Goal: Find contact information: Find contact information

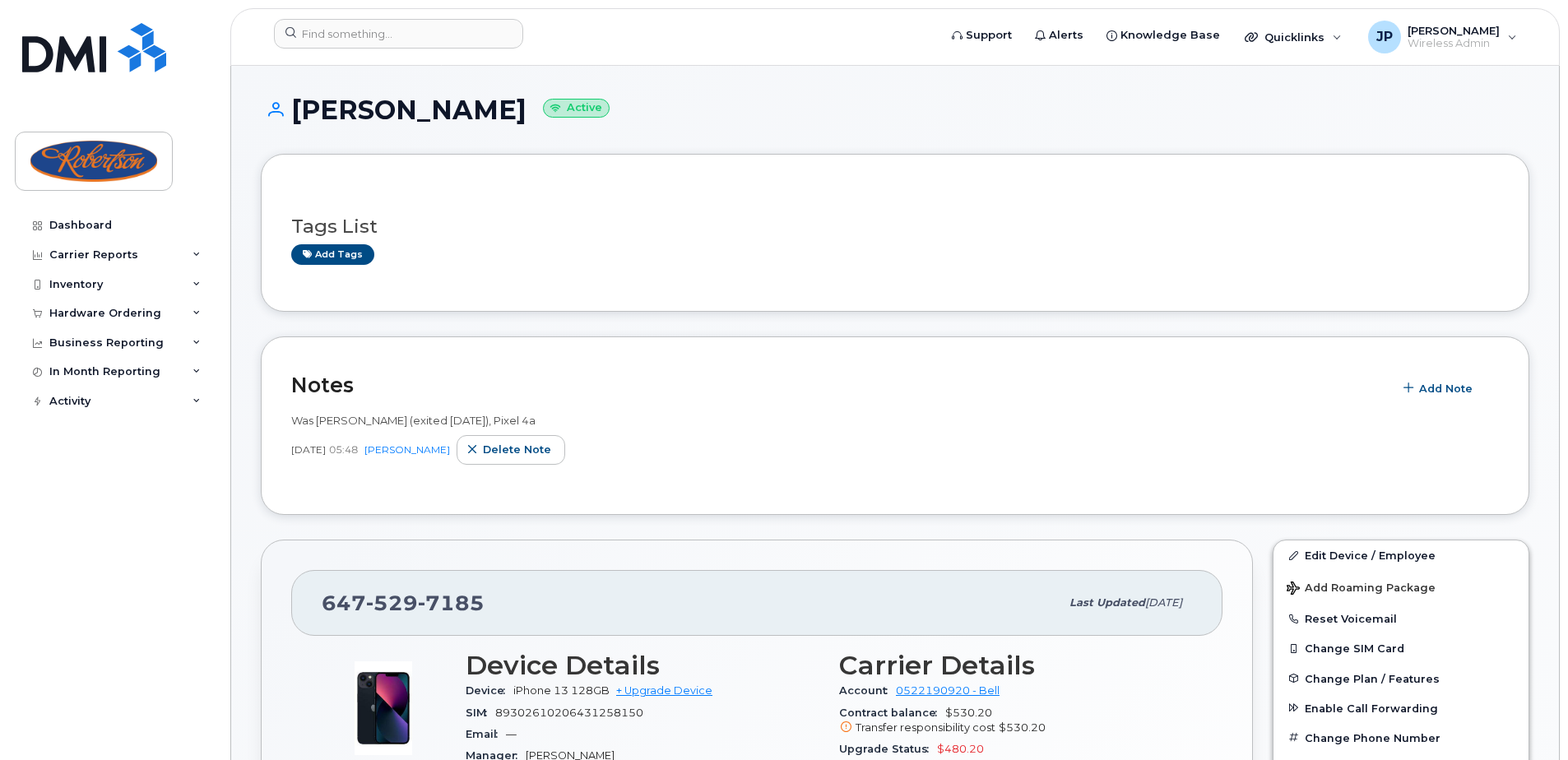
scroll to position [165, 0]
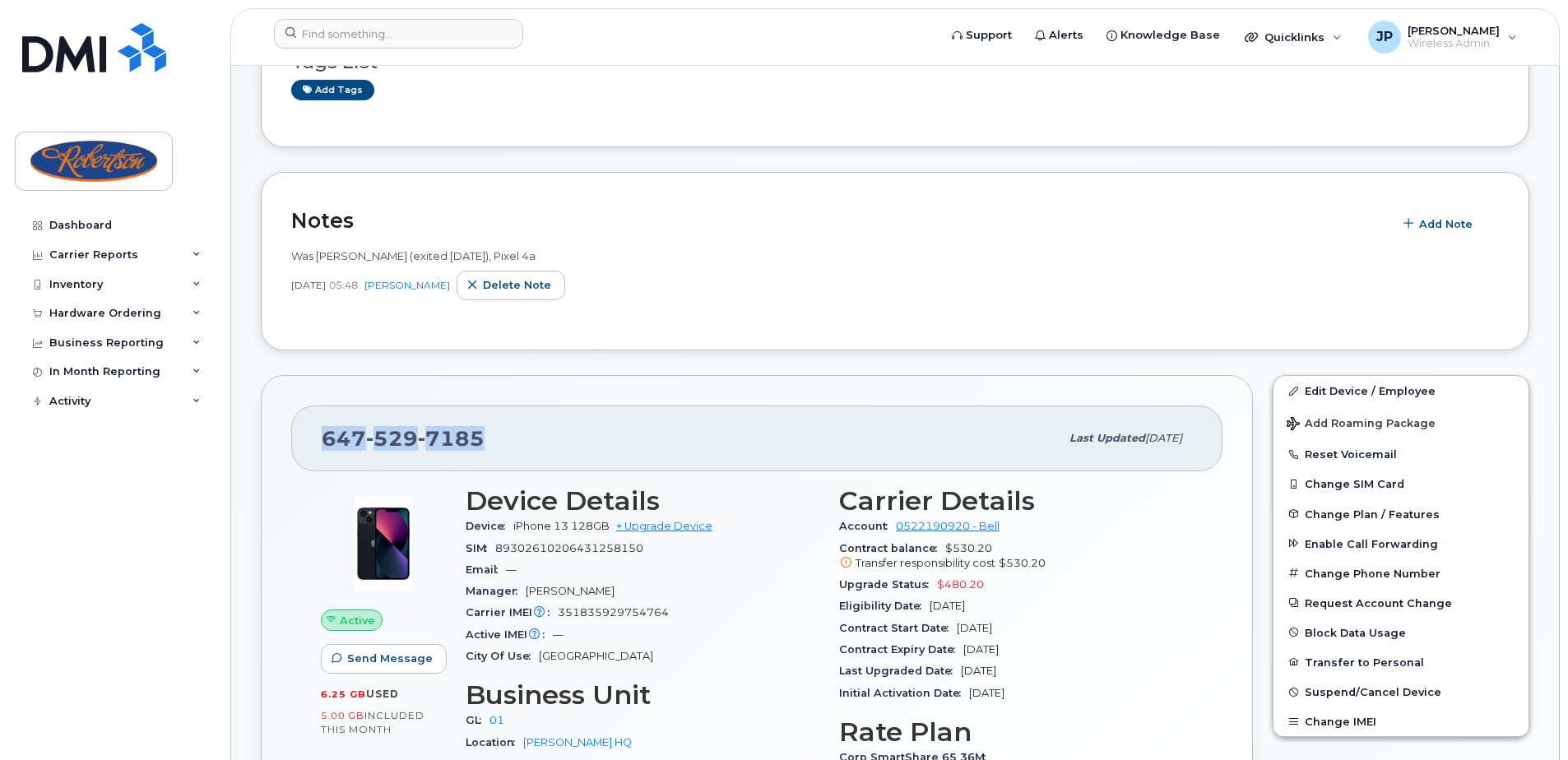
drag, startPoint x: 481, startPoint y: 444, endPoint x: 319, endPoint y: 452, distance: 162.2
click at [319, 452] on div "[PHONE_NUMBER] Last updated [DATE]" at bounding box center [757, 438] width 932 height 66
copy span "[PHONE_NUMBER]"
click at [121, 150] on img at bounding box center [93, 161] width 127 height 48
click at [106, 56] on img at bounding box center [93, 47] width 144 height 50
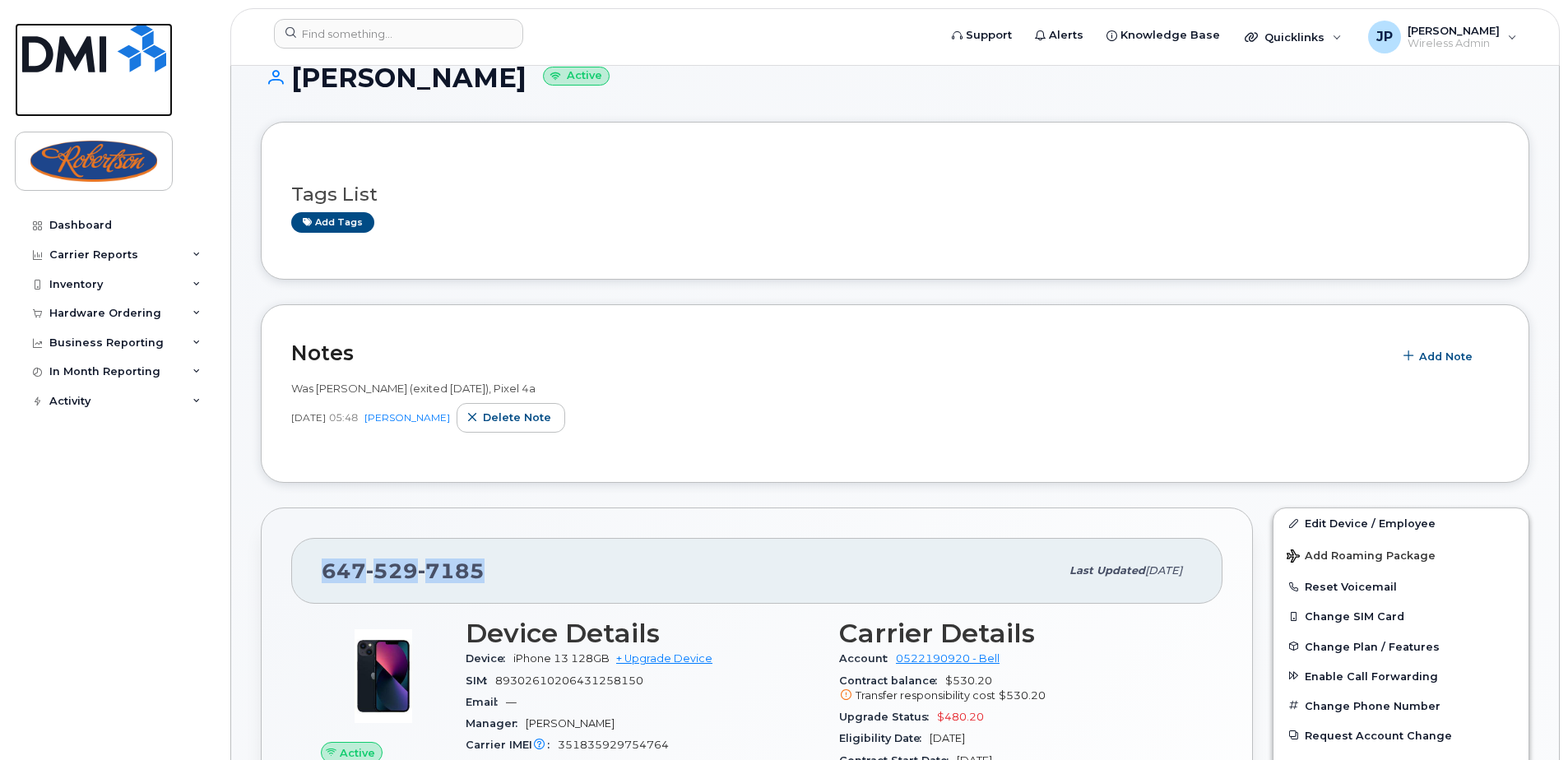
scroll to position [0, 0]
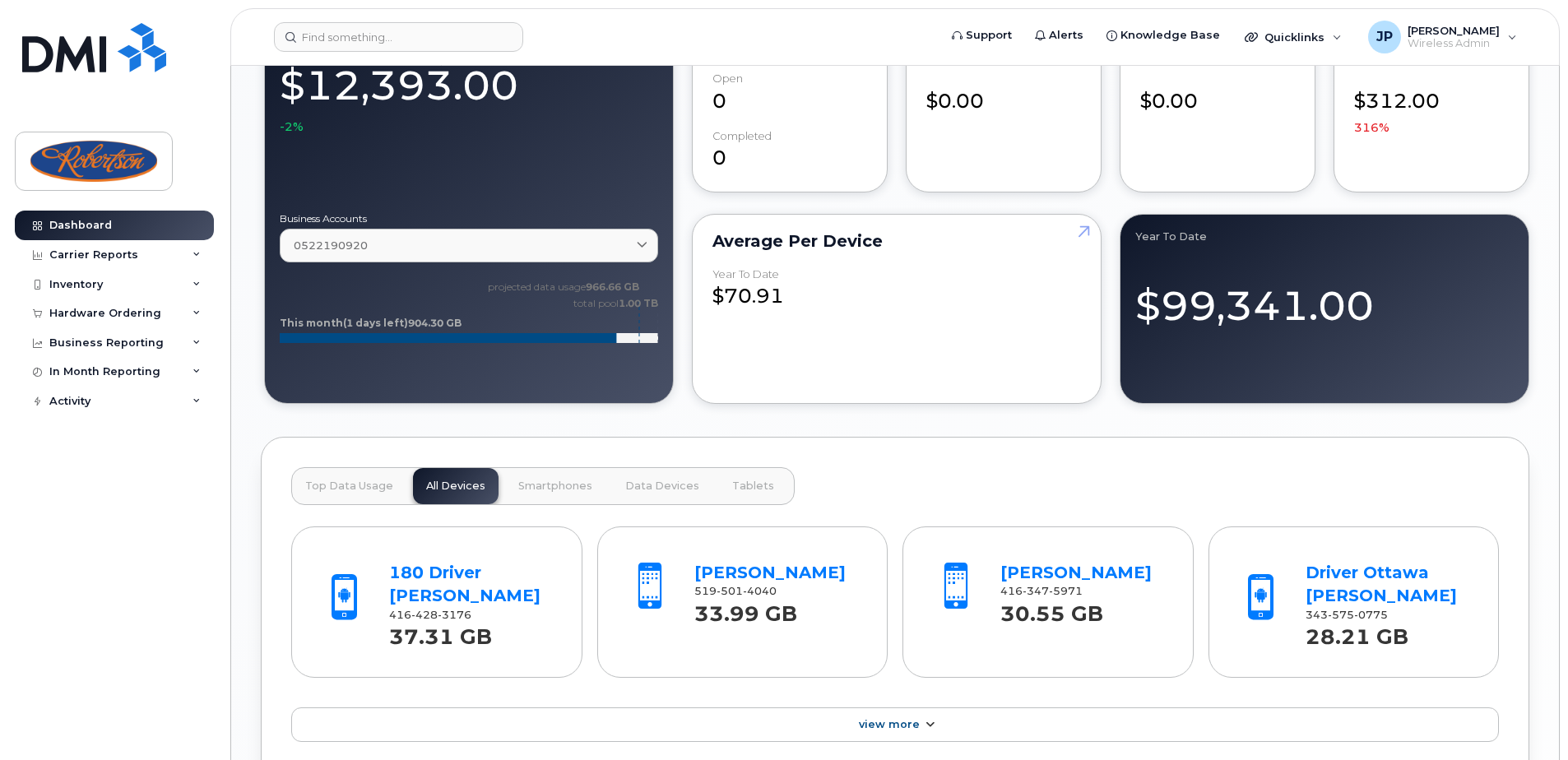
scroll to position [1234, 0]
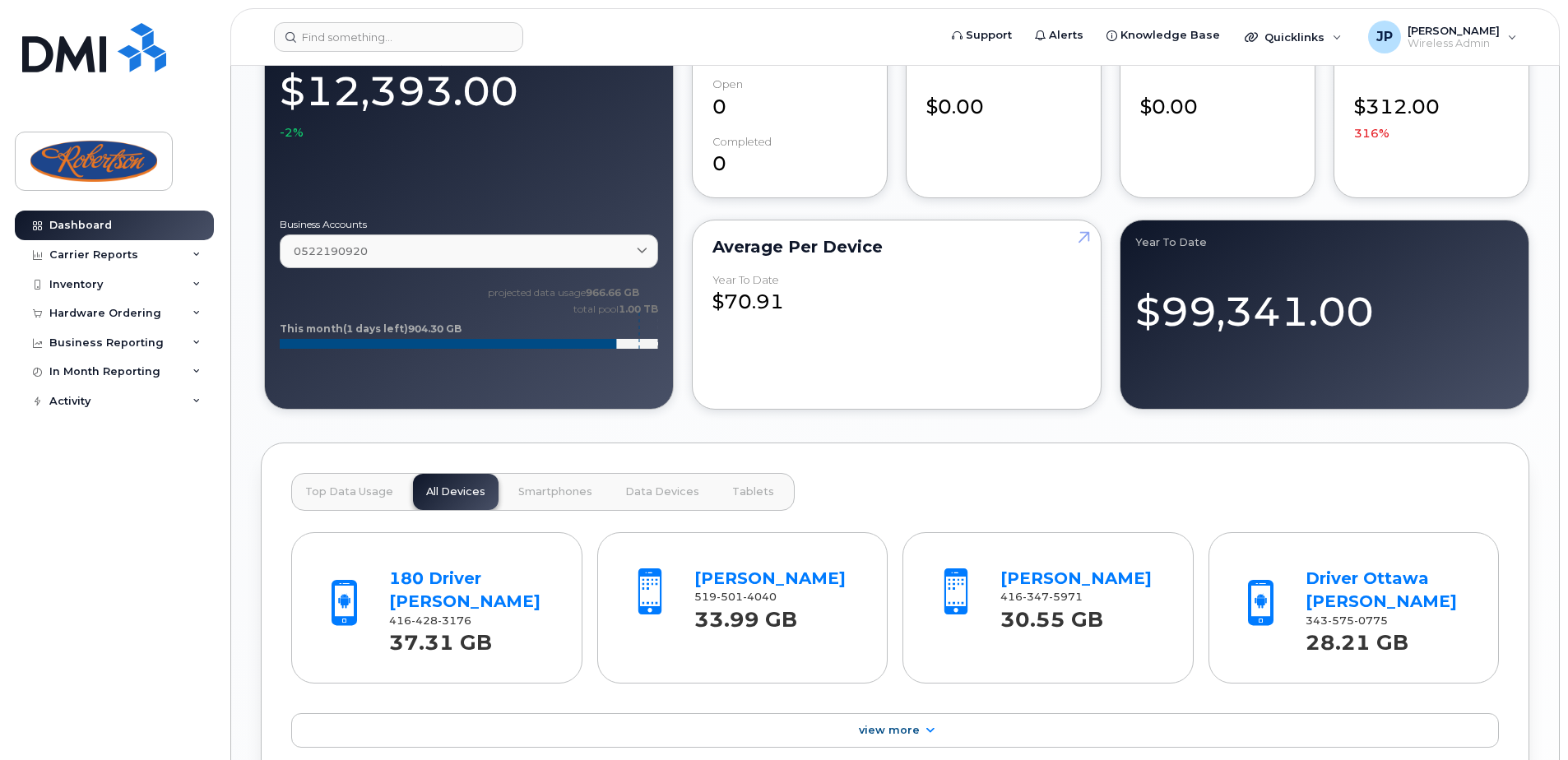
drag, startPoint x: 1490, startPoint y: 467, endPoint x: 1141, endPoint y: 521, distance: 353.2
click at [1490, 467] on div "Top Data Usage All Devices Smartphones Data Devices Tablets 180 Driver [PERSON_…" at bounding box center [895, 617] width 1269 height 351
